Goal: Transaction & Acquisition: Purchase product/service

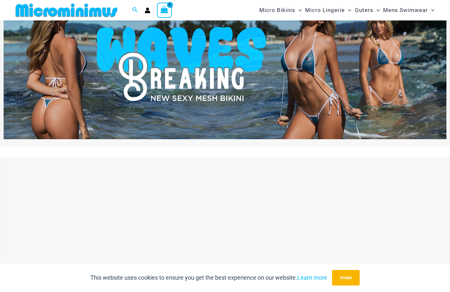
scroll to position [51, 0]
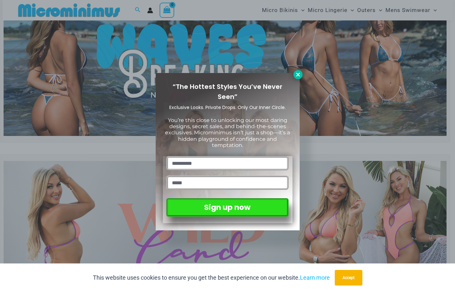
click at [299, 75] on icon at bounding box center [298, 75] width 4 height 4
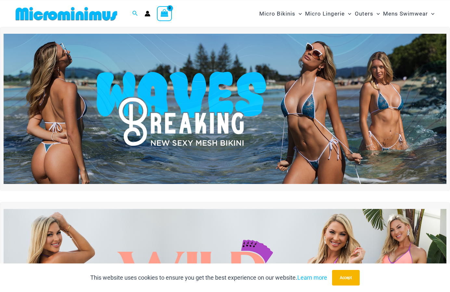
scroll to position [0, 0]
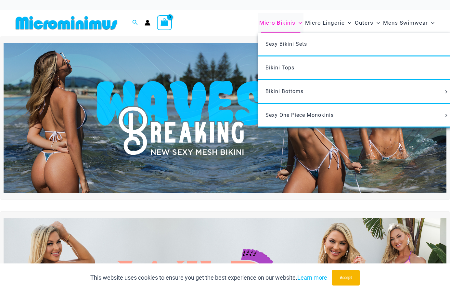
click at [275, 23] on span "Micro Bikinis" at bounding box center [277, 23] width 36 height 17
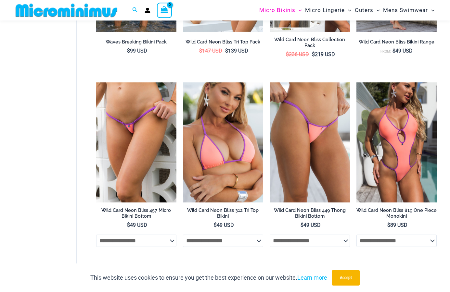
scroll to position [328, 0]
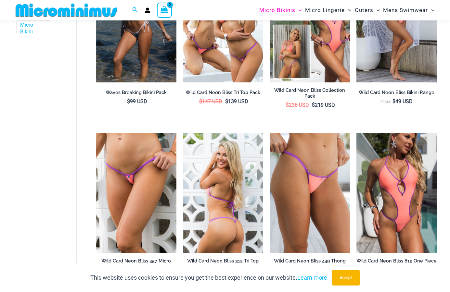
click at [221, 172] on img at bounding box center [223, 193] width 80 height 121
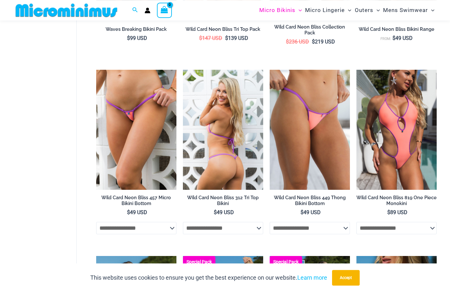
scroll to position [406, 0]
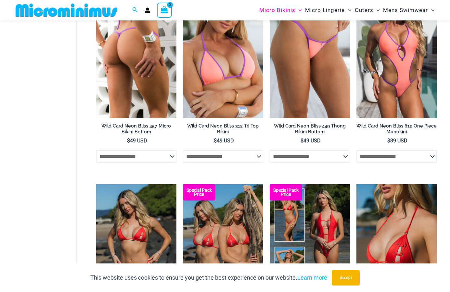
click at [150, 79] on img at bounding box center [136, 58] width 80 height 121
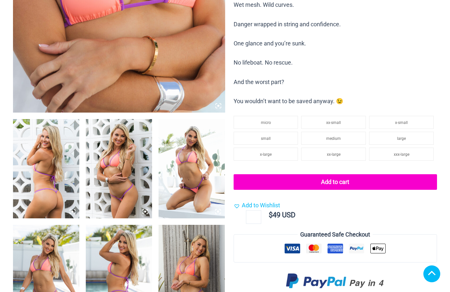
scroll to position [360, 0]
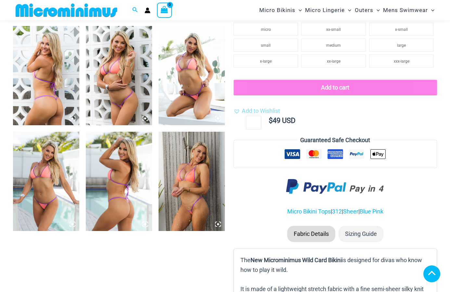
click at [28, 173] on img at bounding box center [46, 181] width 66 height 99
click at [72, 225] on icon at bounding box center [72, 225] width 2 height 2
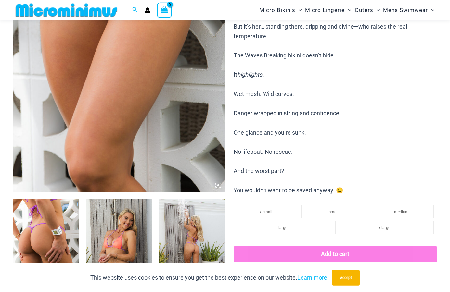
scroll to position [311, 0]
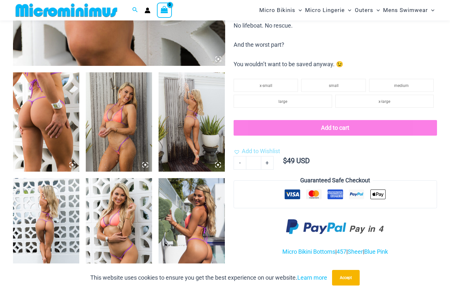
click at [146, 164] on icon at bounding box center [145, 165] width 6 height 6
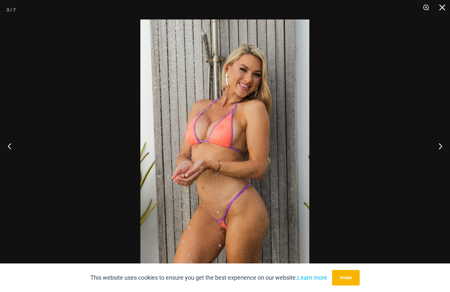
click at [232, 130] on img at bounding box center [224, 145] width 169 height 253
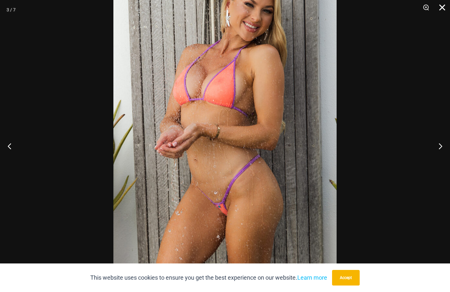
click at [445, 9] on button "Close" at bounding box center [440, 9] width 16 height 19
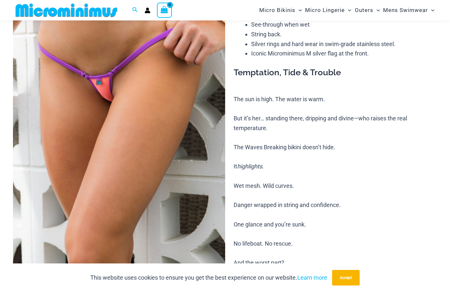
scroll to position [0, 0]
